Goal: Transaction & Acquisition: Book appointment/travel/reservation

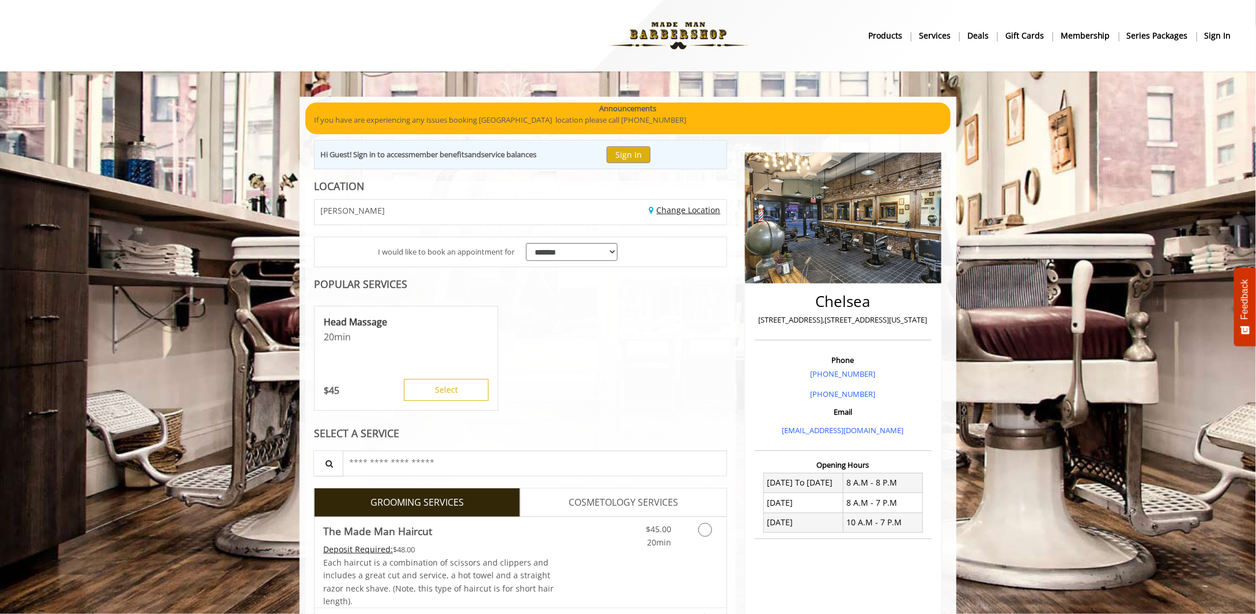
click at [681, 214] on link "Change Location" at bounding box center [684, 210] width 71 height 11
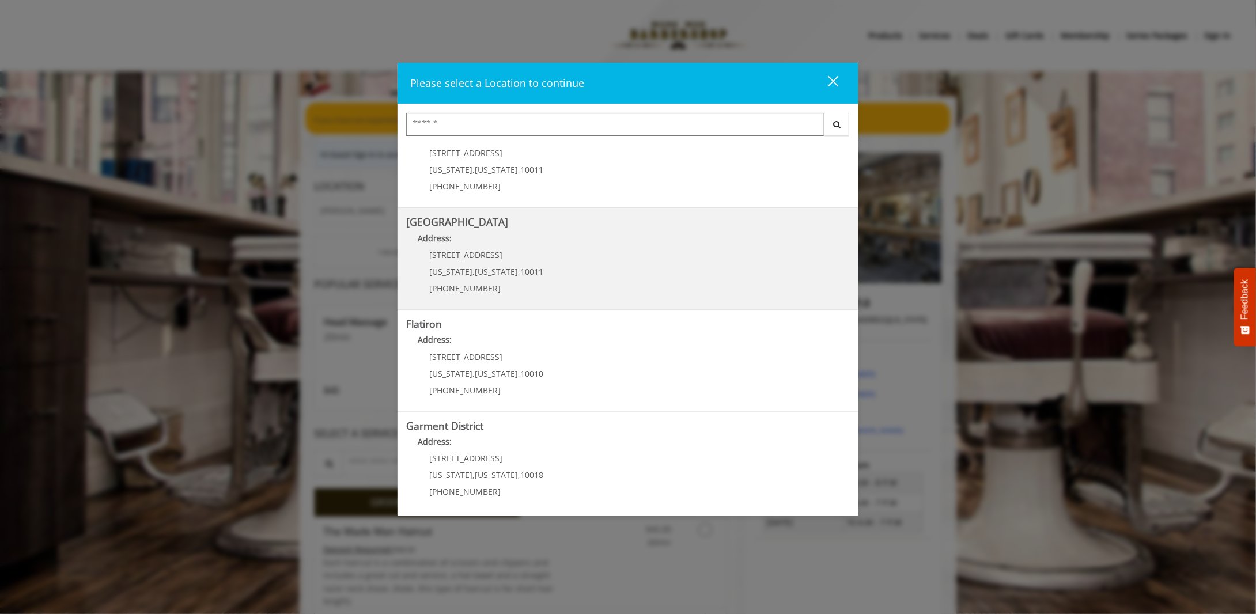
scroll to position [139, 0]
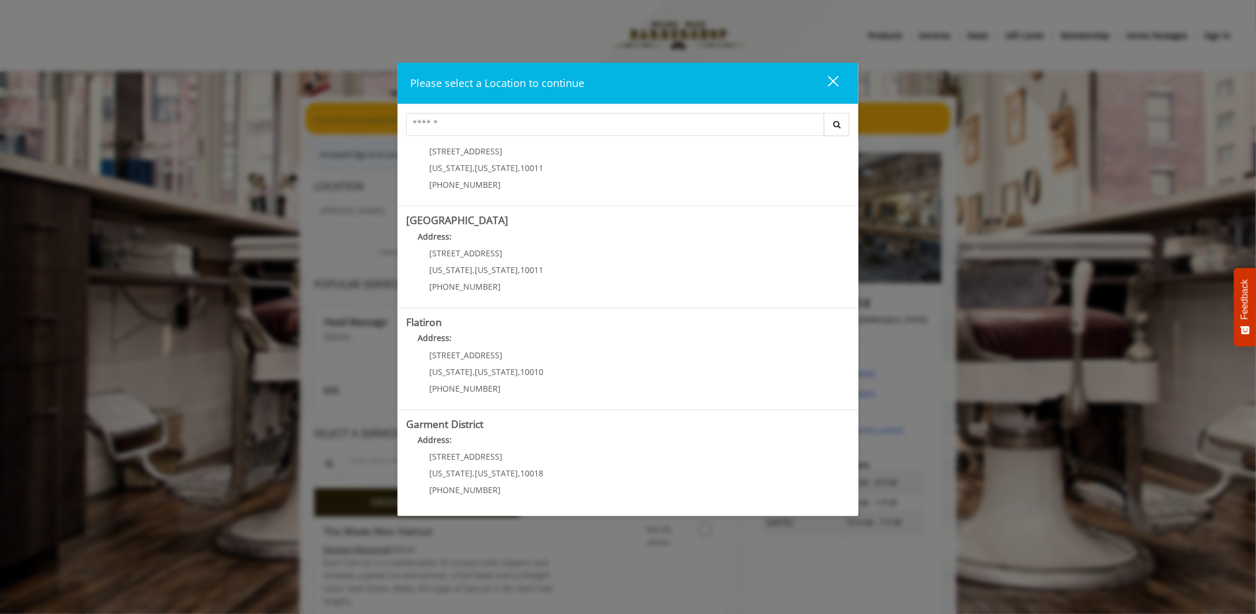
click at [696, 371] on "Flatiron Address: 10 E 23rd St New York , New York , 10010 (917) 475-1765" at bounding box center [628, 359] width 444 height 84
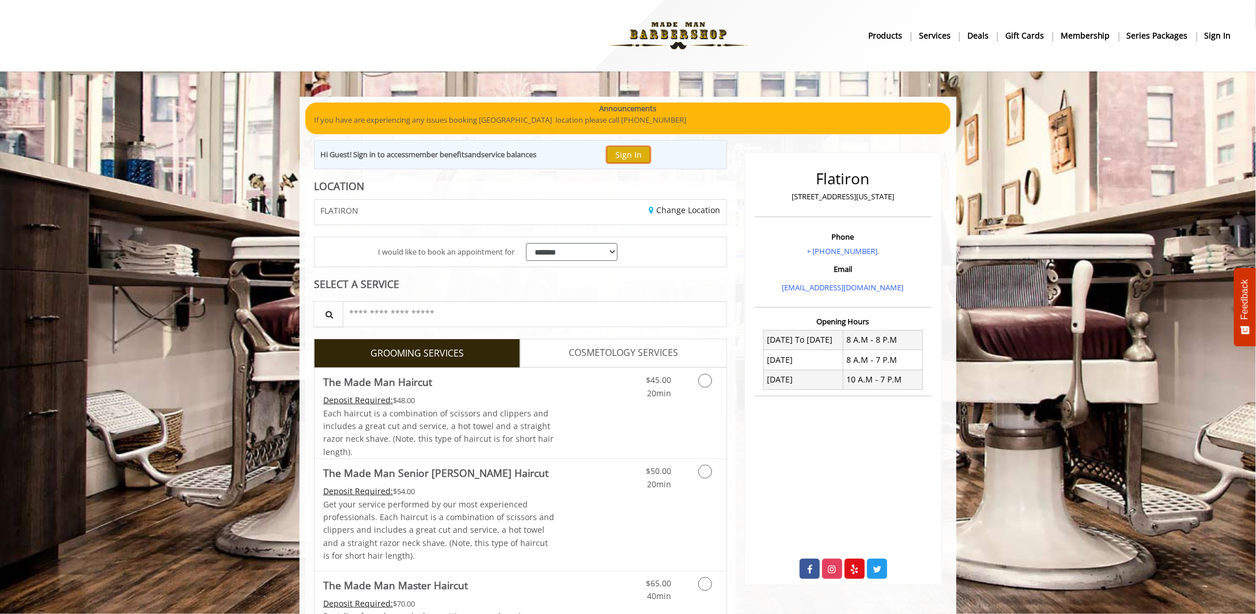
click at [634, 155] on button "Sign In" at bounding box center [629, 154] width 44 height 17
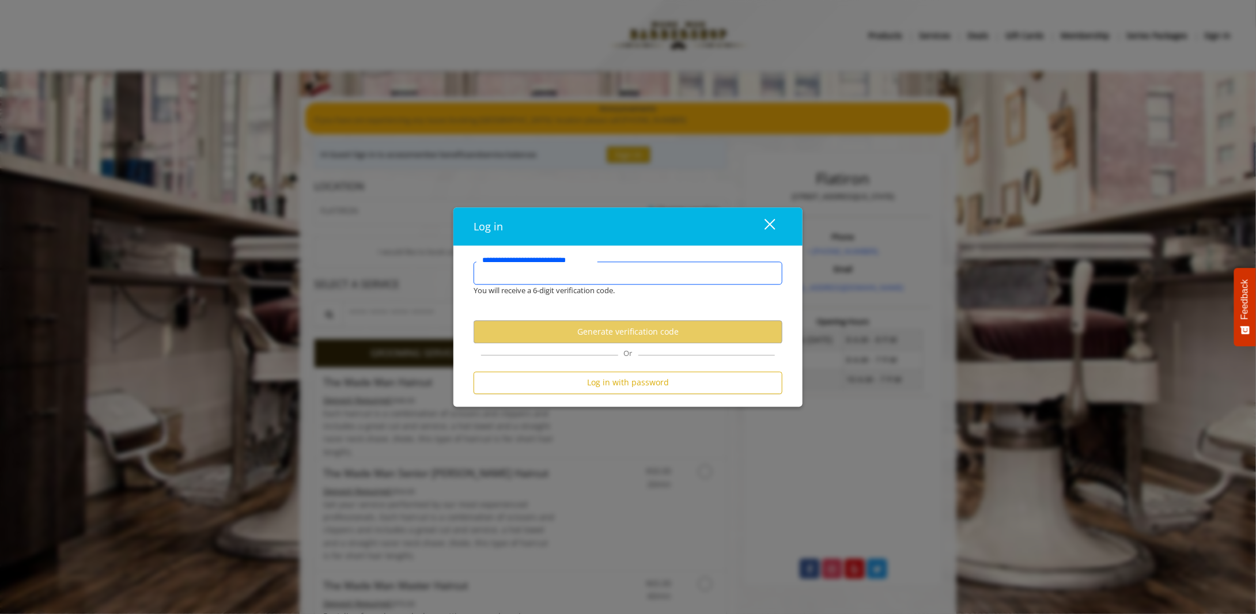
click at [622, 281] on input "**********" at bounding box center [628, 273] width 309 height 23
click at [584, 271] on input "**********" at bounding box center [628, 273] width 309 height 23
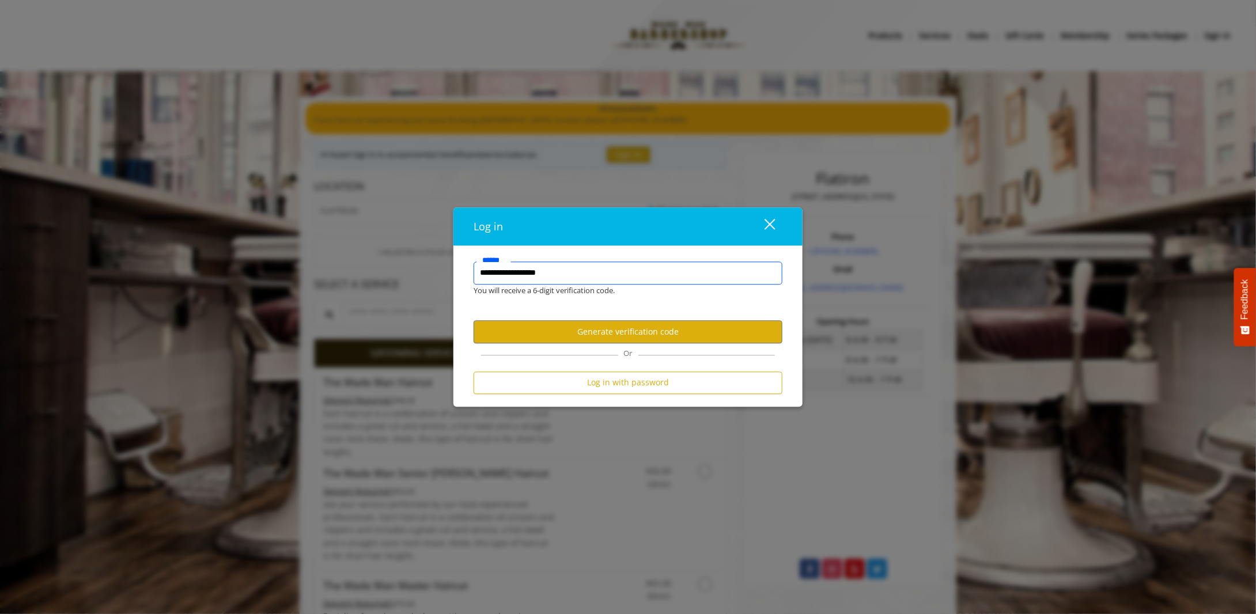
type input "**********"
click at [570, 334] on button "Generate verification code" at bounding box center [628, 332] width 309 height 22
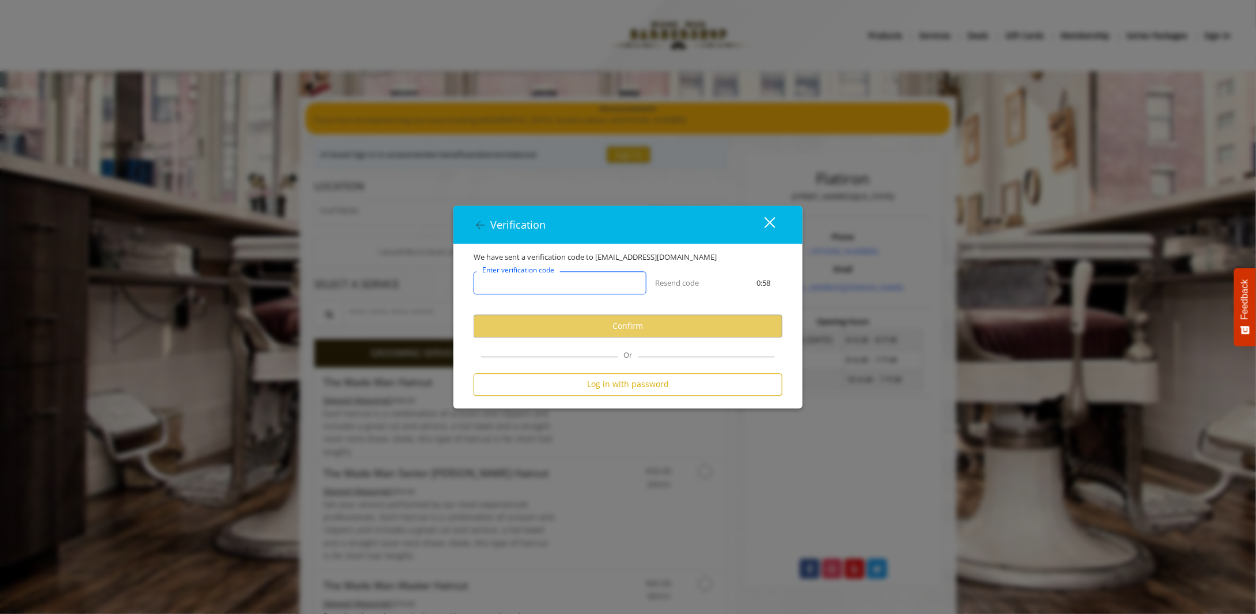
click at [558, 289] on input "Enter verification code" at bounding box center [560, 283] width 173 height 23
type input "******"
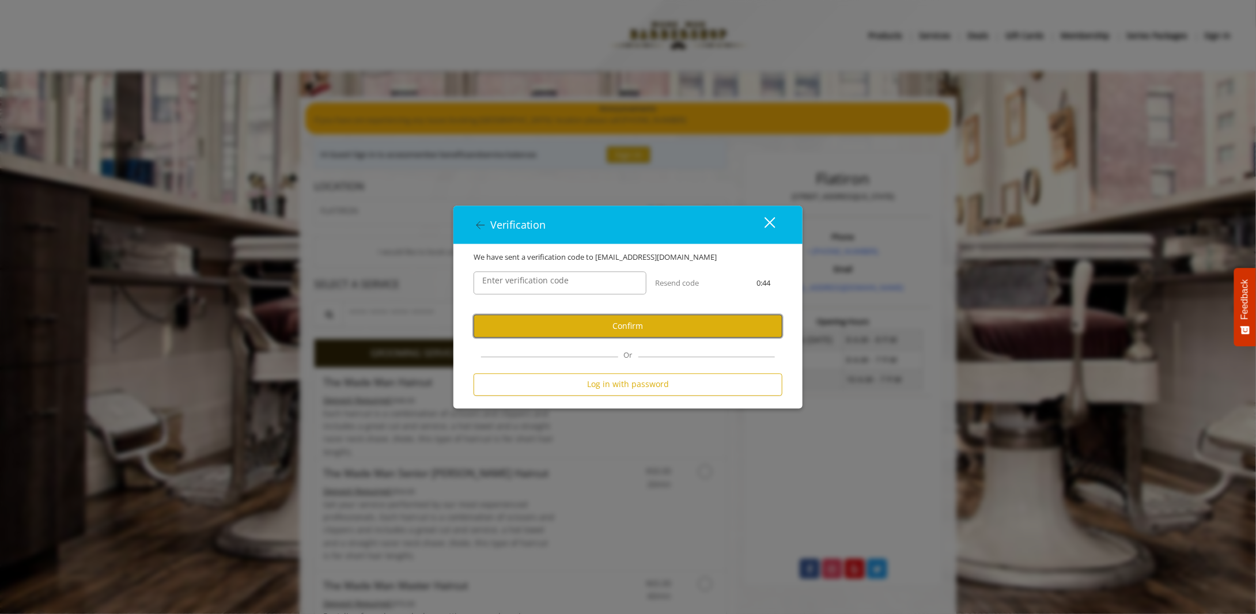
click at [687, 323] on button "Confirm" at bounding box center [628, 326] width 309 height 22
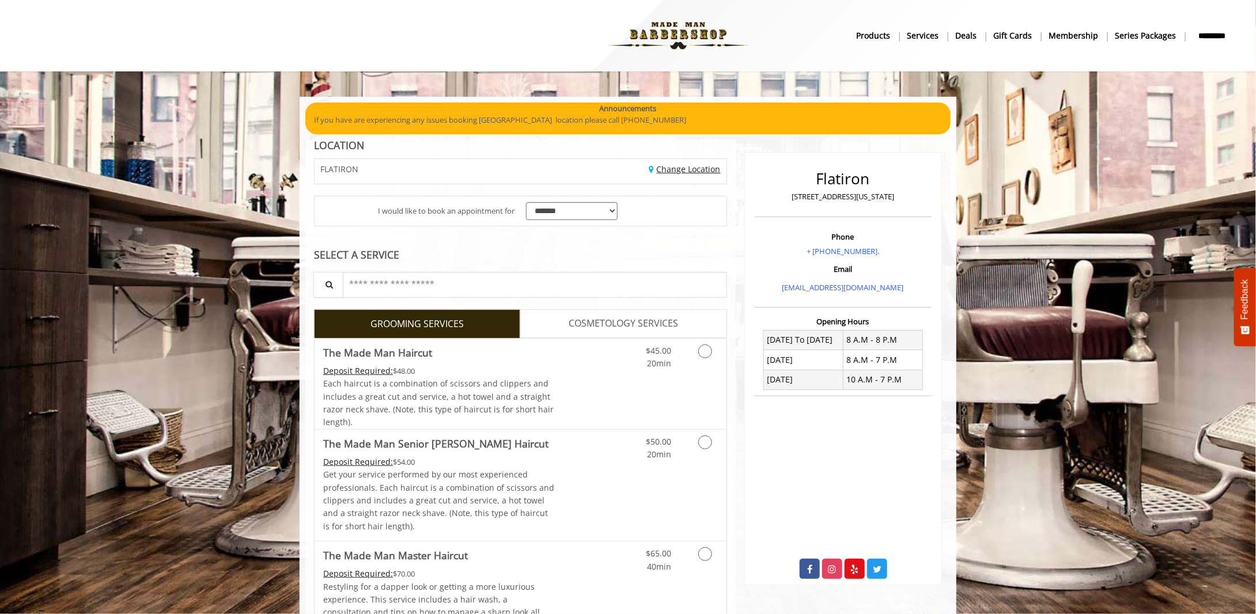
click at [688, 173] on link "Change Location" at bounding box center [684, 169] width 71 height 11
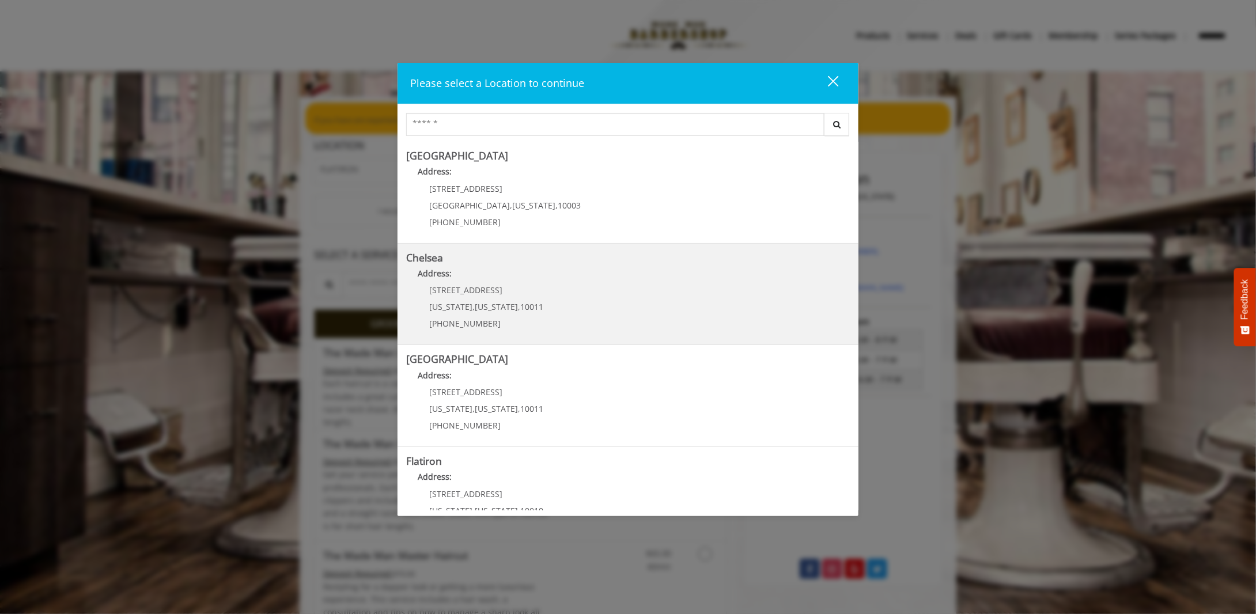
click at [613, 291] on link "Chelsea Address: 169/170 W 23rd St New York , New York , 10011 (917) 639-3902" at bounding box center [628, 294] width 444 height 84
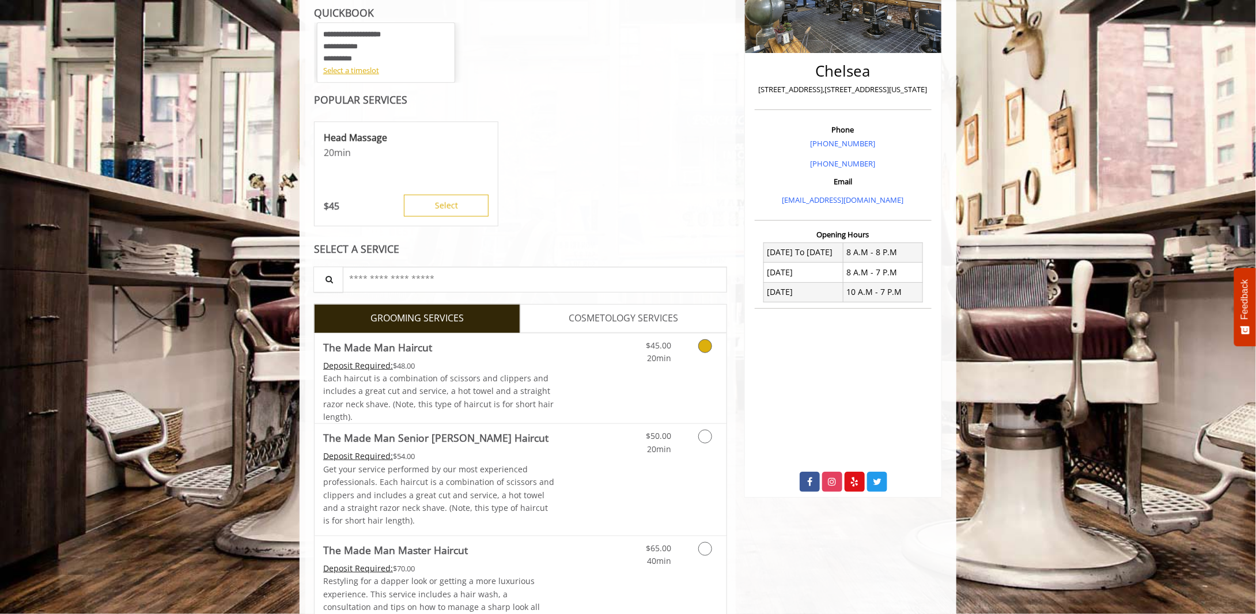
scroll to position [58, 0]
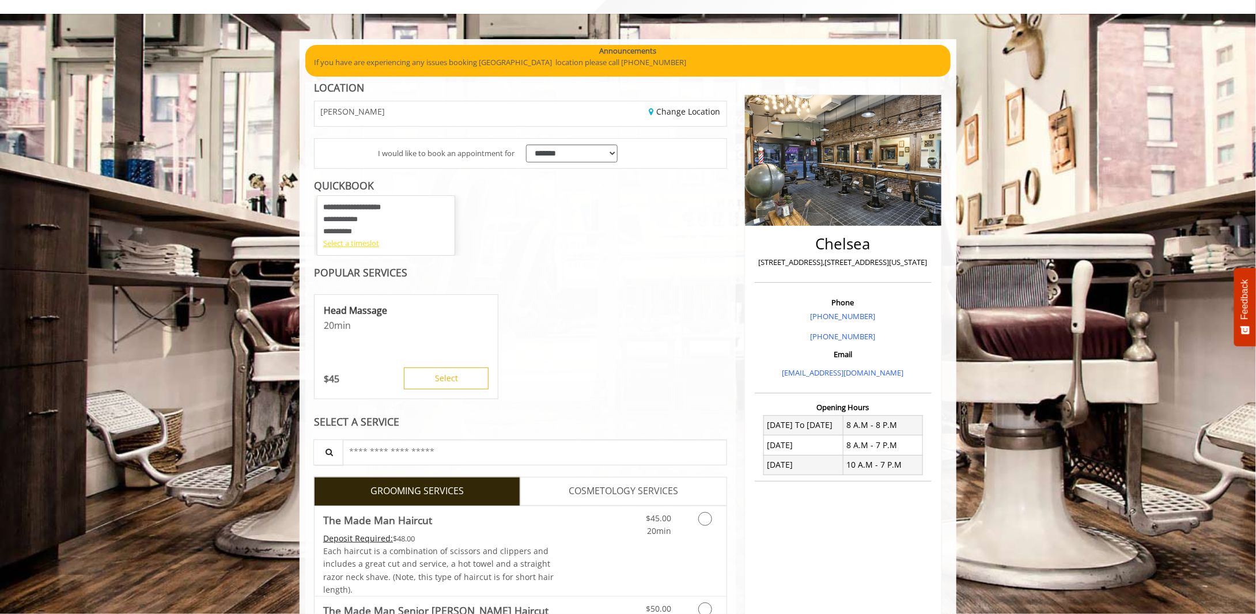
click at [358, 246] on div "Select a timeslot" at bounding box center [386, 243] width 126 height 12
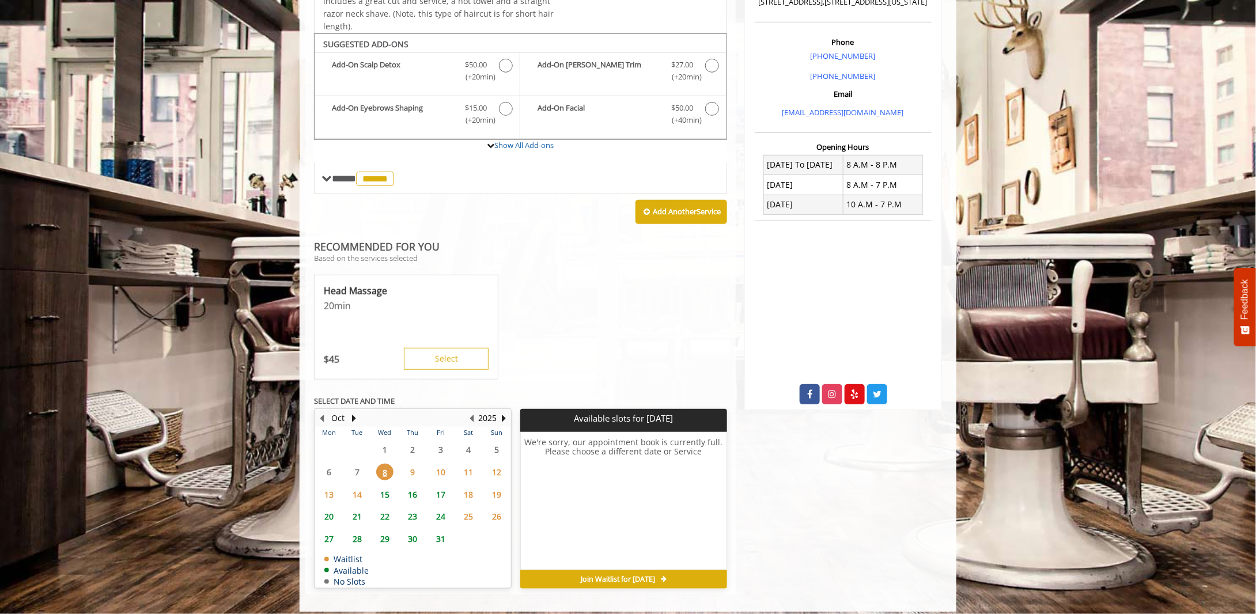
scroll to position [324, 0]
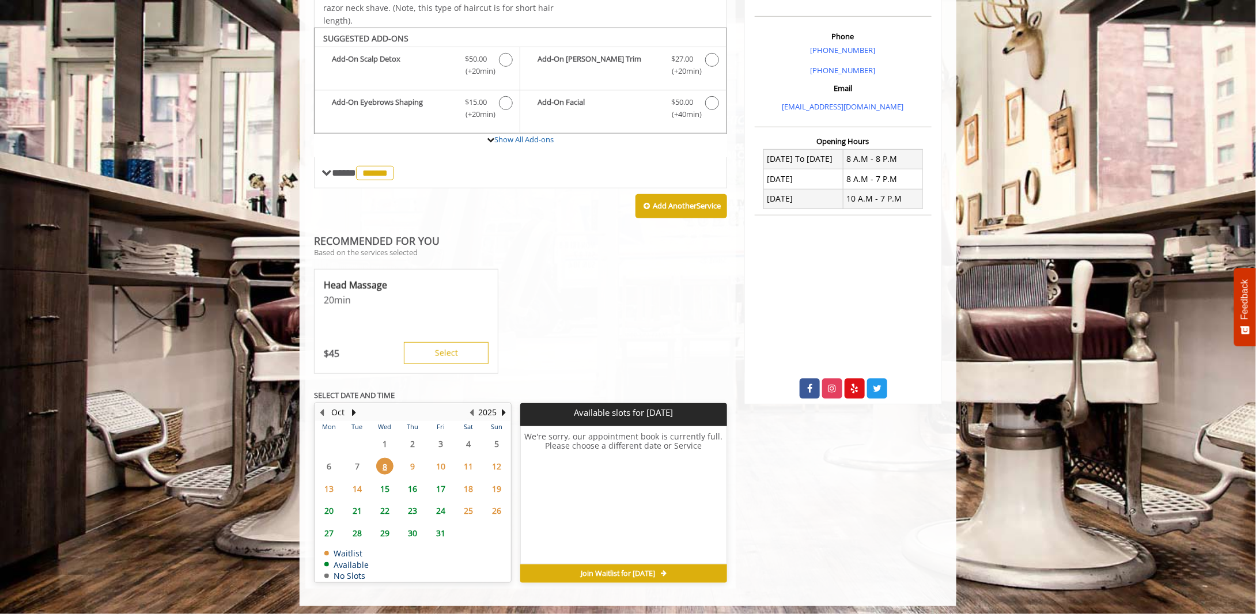
click at [417, 461] on span "9" at bounding box center [413, 466] width 17 height 17
click at [441, 465] on span "10" at bounding box center [440, 466] width 17 height 17
click at [387, 461] on span "8" at bounding box center [384, 466] width 17 height 17
click at [379, 482] on span "15" at bounding box center [384, 489] width 17 height 17
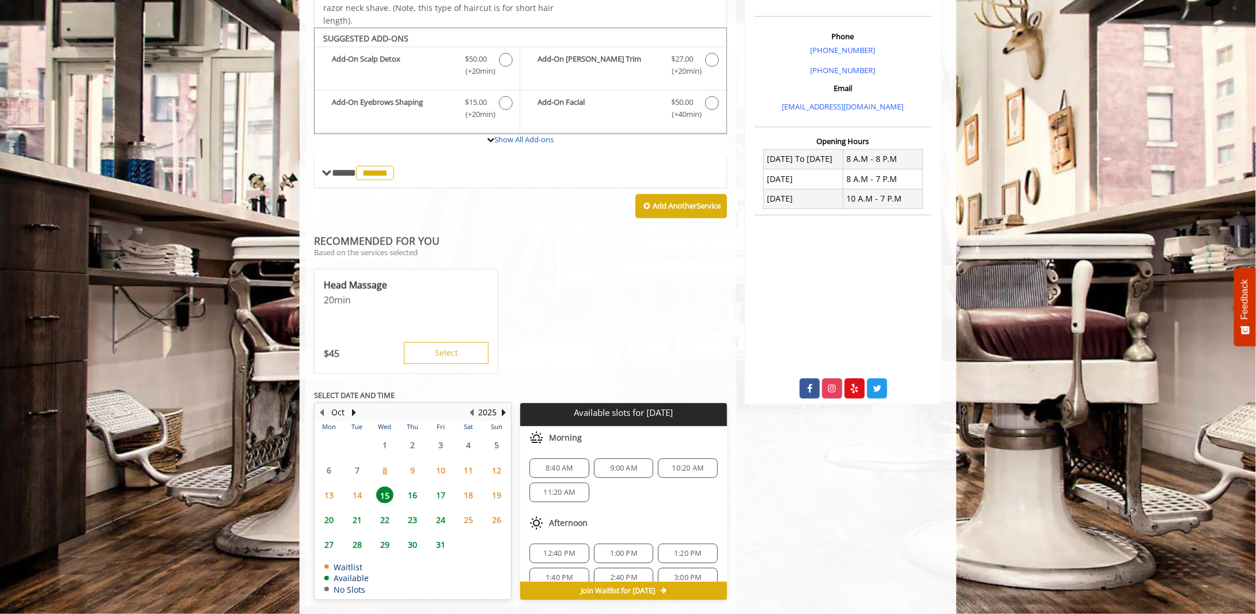
scroll to position [342, 0]
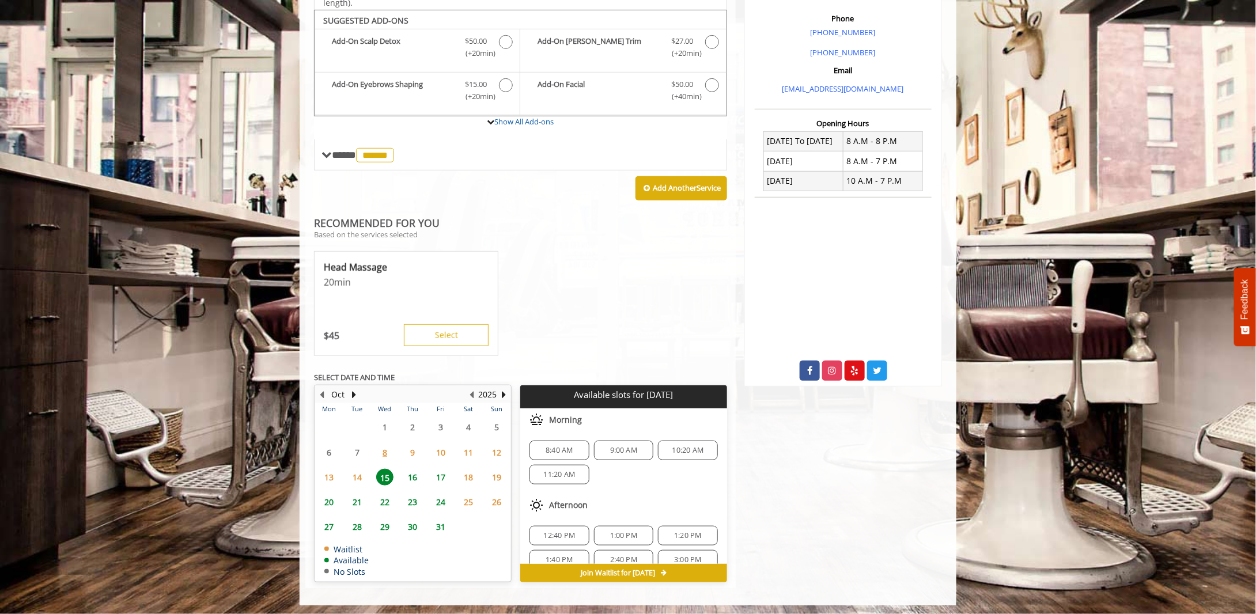
click at [500, 445] on span "12" at bounding box center [496, 452] width 17 height 17
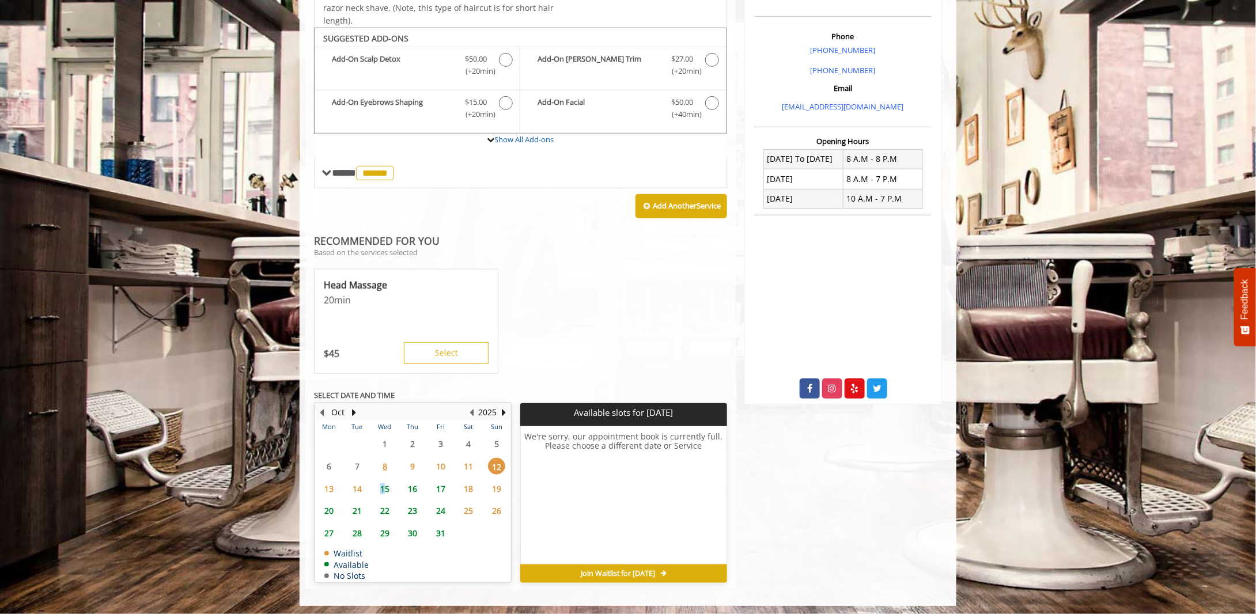
click at [383, 487] on span "15" at bounding box center [384, 489] width 17 height 17
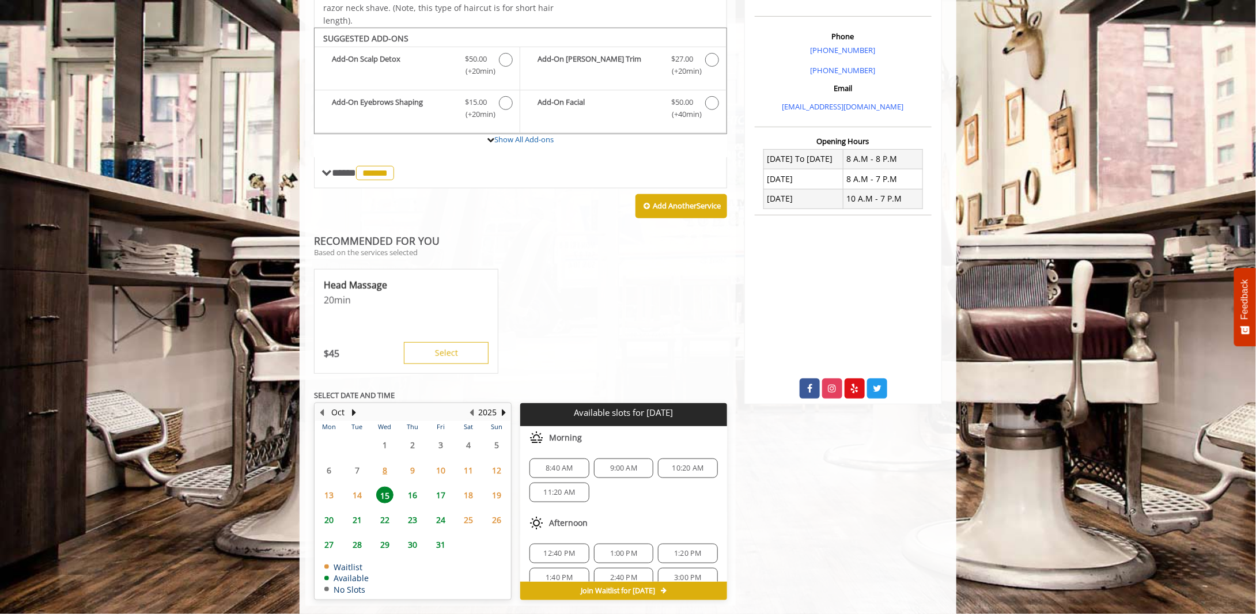
scroll to position [342, 0]
